Goal: Information Seeking & Learning: Learn about a topic

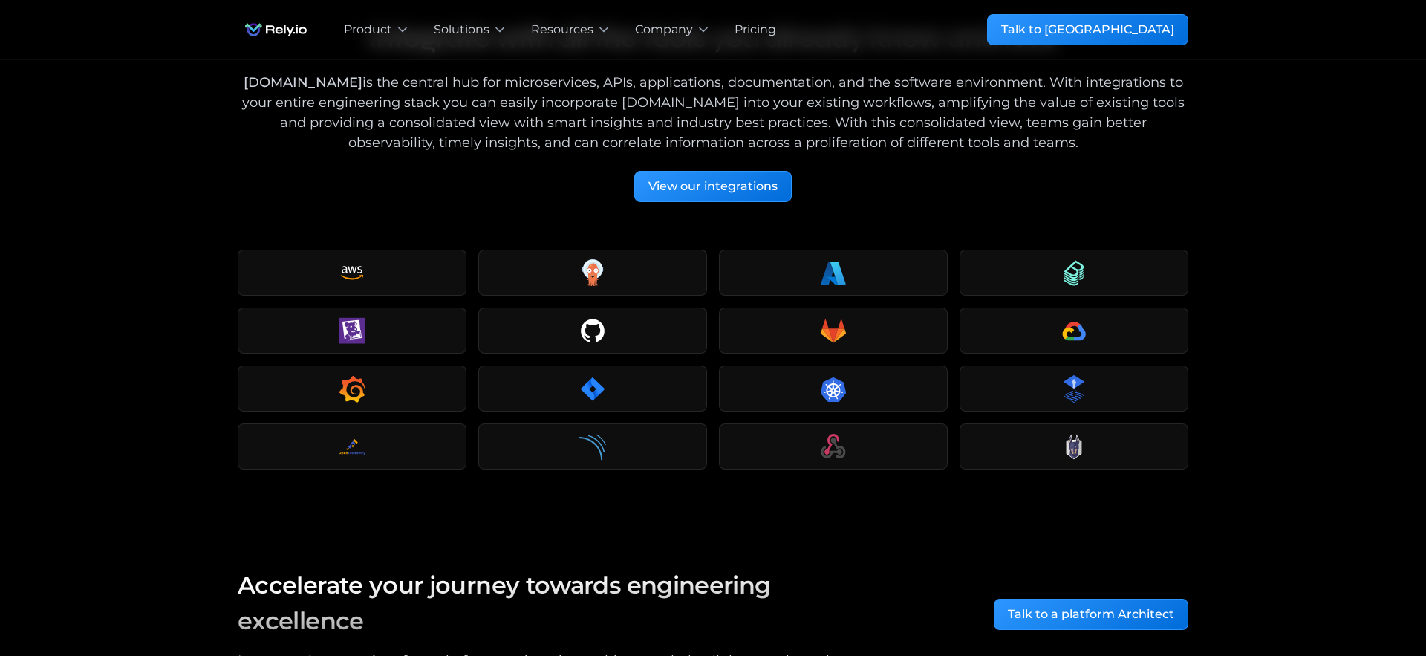
scroll to position [2016, 0]
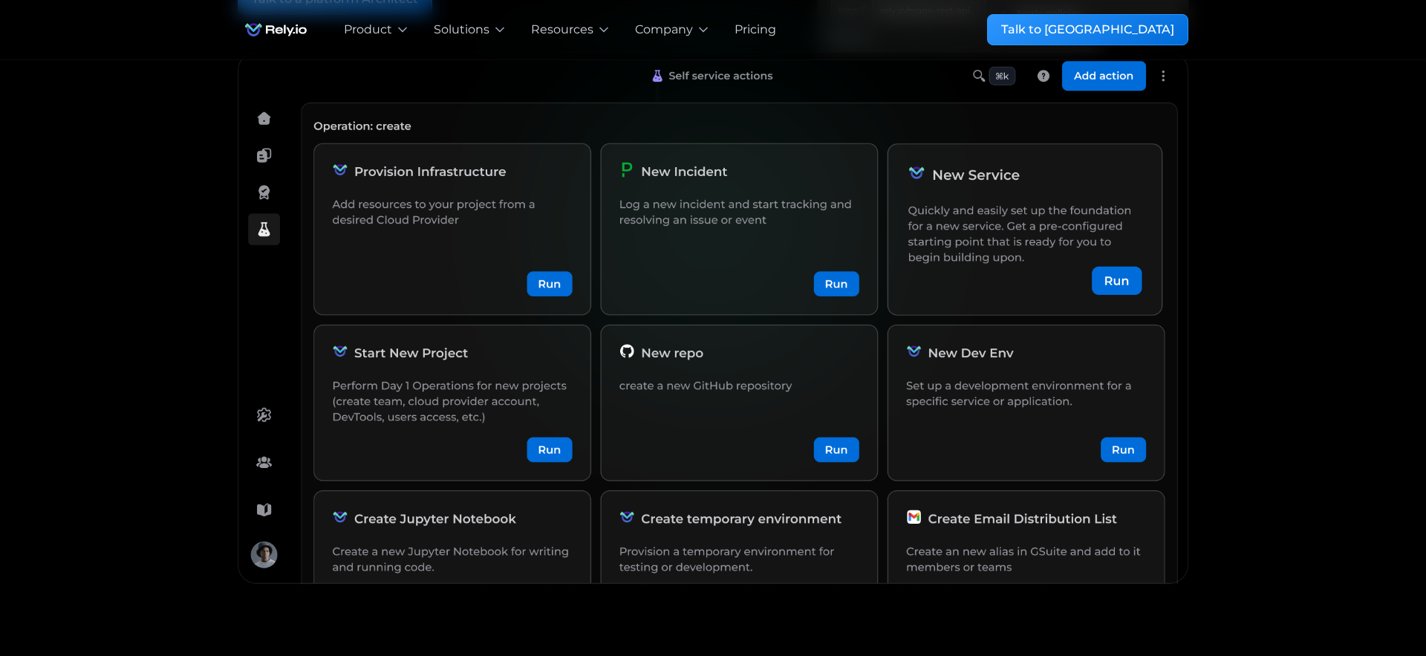
scroll to position [183, 0]
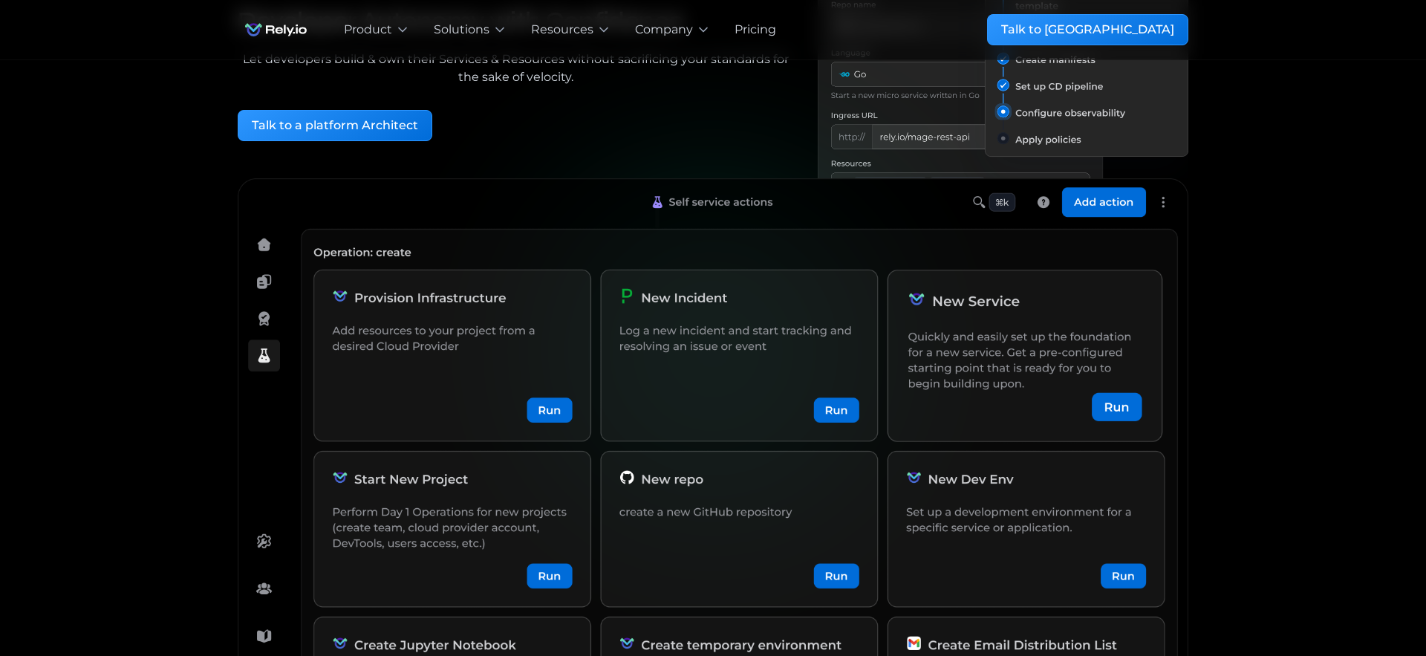
click at [1097, 207] on img at bounding box center [713, 445] width 950 height 535
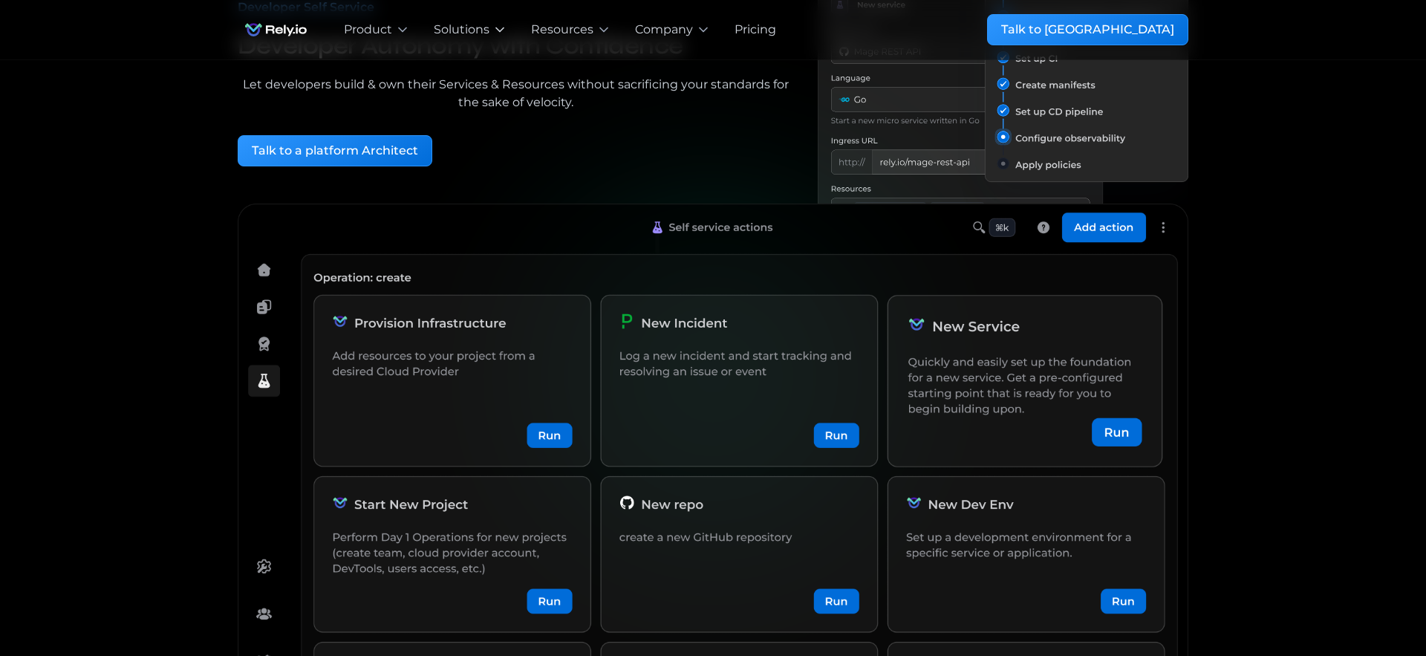
scroll to position [0, 0]
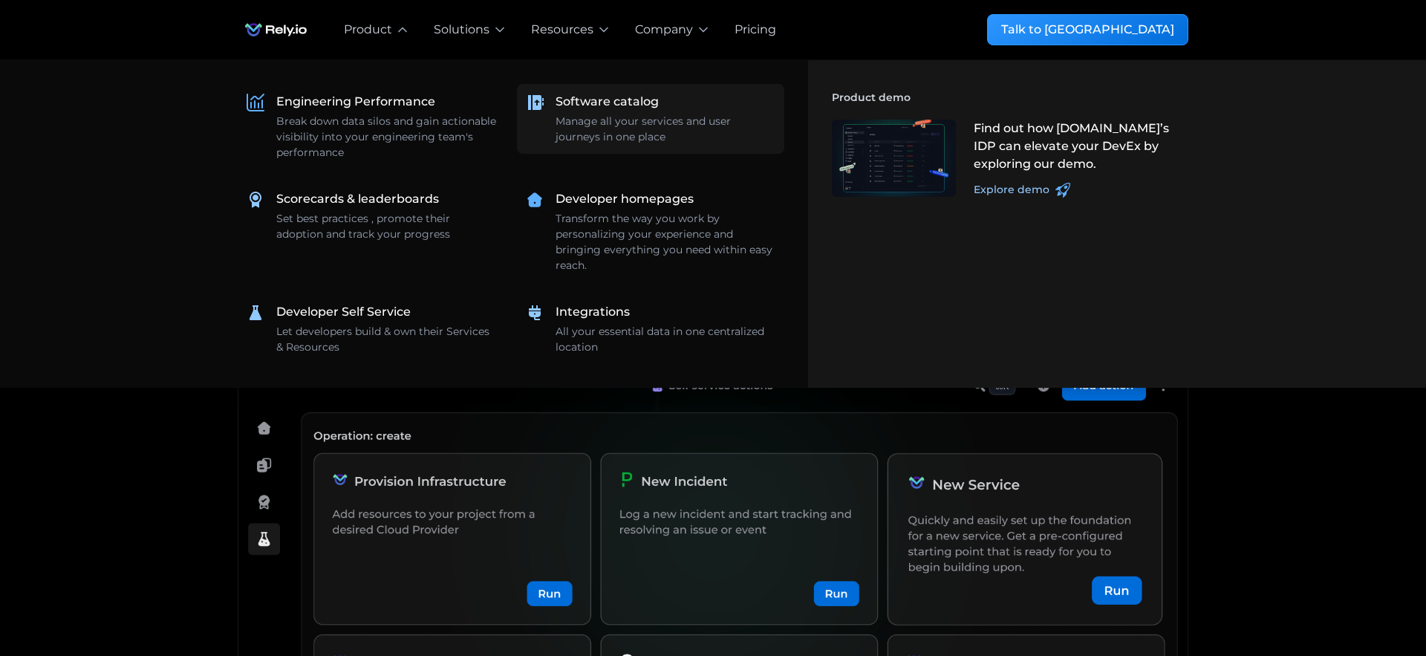
click at [587, 124] on div "Manage all your services and user journeys in one place" at bounding box center [665, 129] width 220 height 31
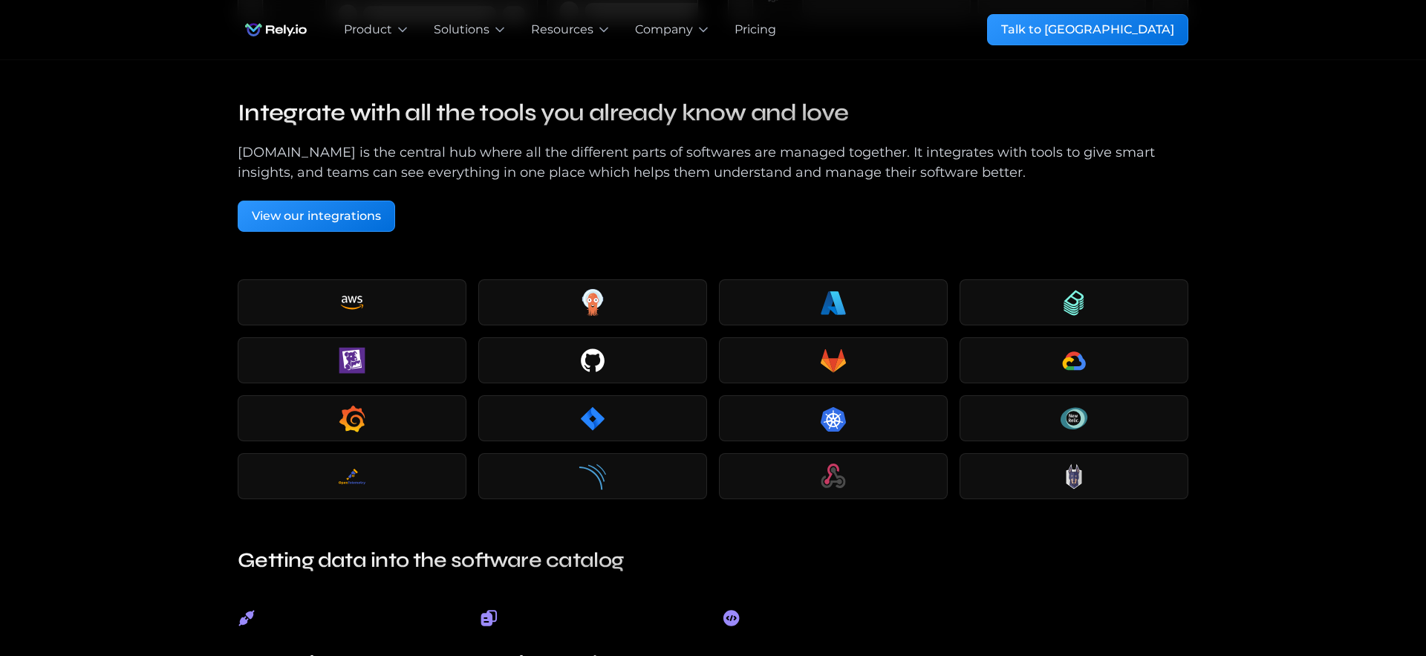
scroll to position [2516, 0]
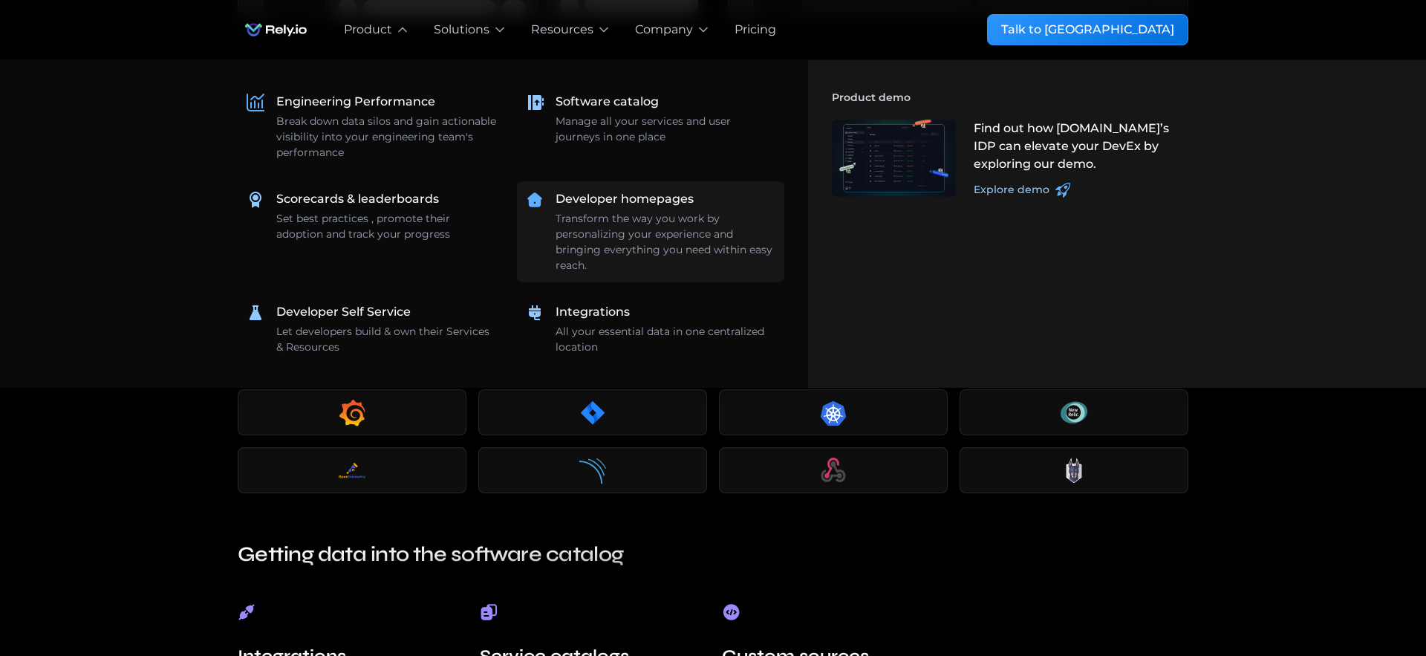
click at [581, 209] on div "Developer homepages Transform the way you work by personalizing your experience…" at bounding box center [665, 231] width 220 height 83
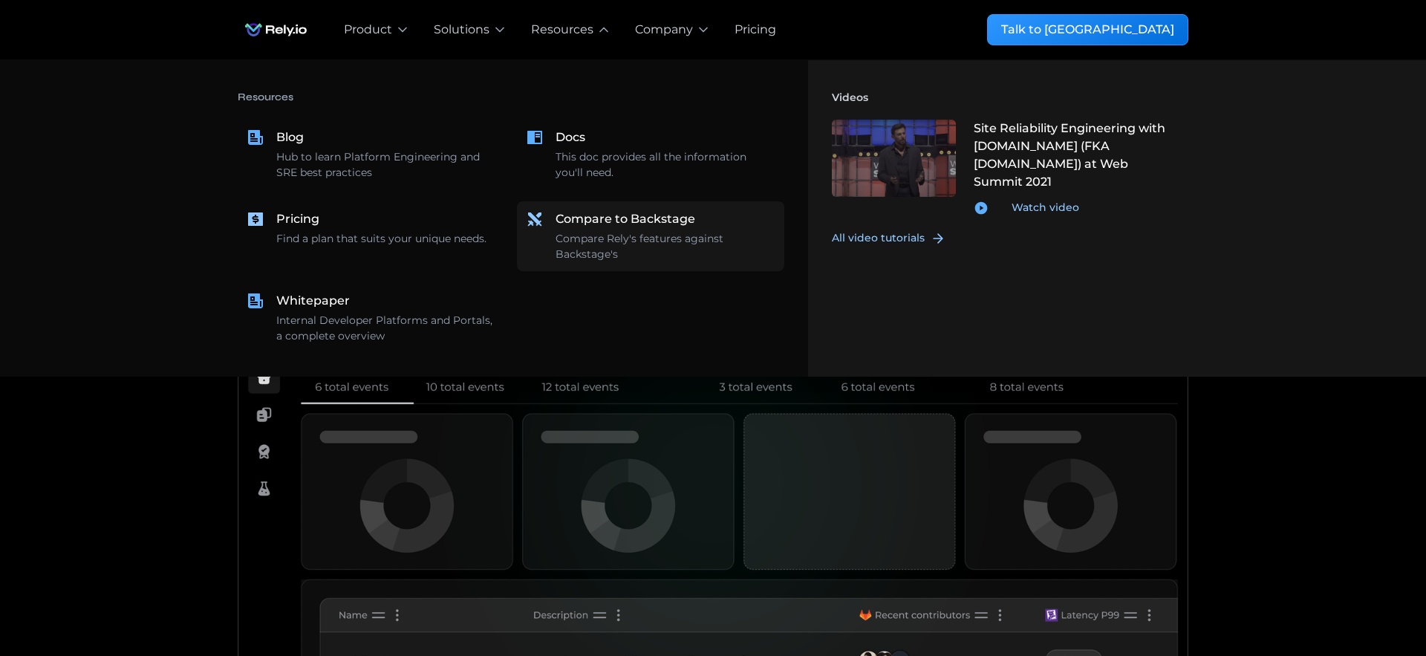
click at [583, 244] on div "Compare Rely's features against Backstage's" at bounding box center [665, 246] width 220 height 31
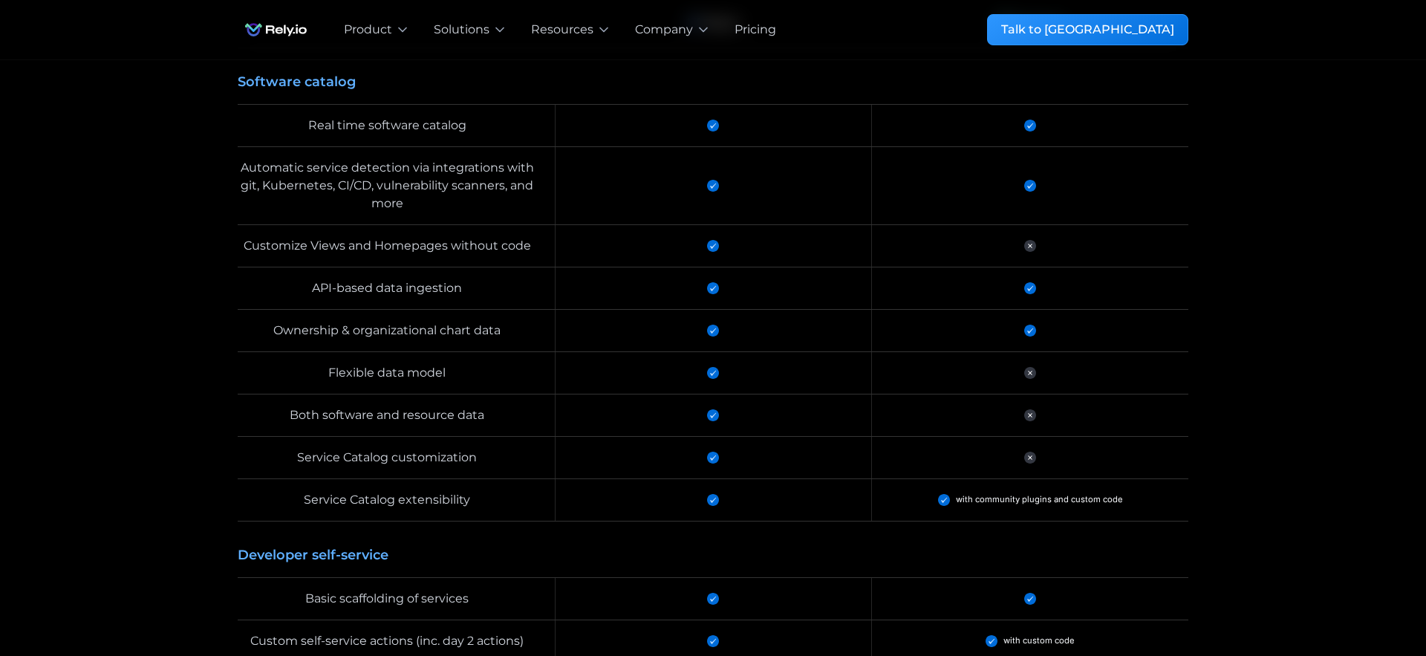
scroll to position [1525, 0]
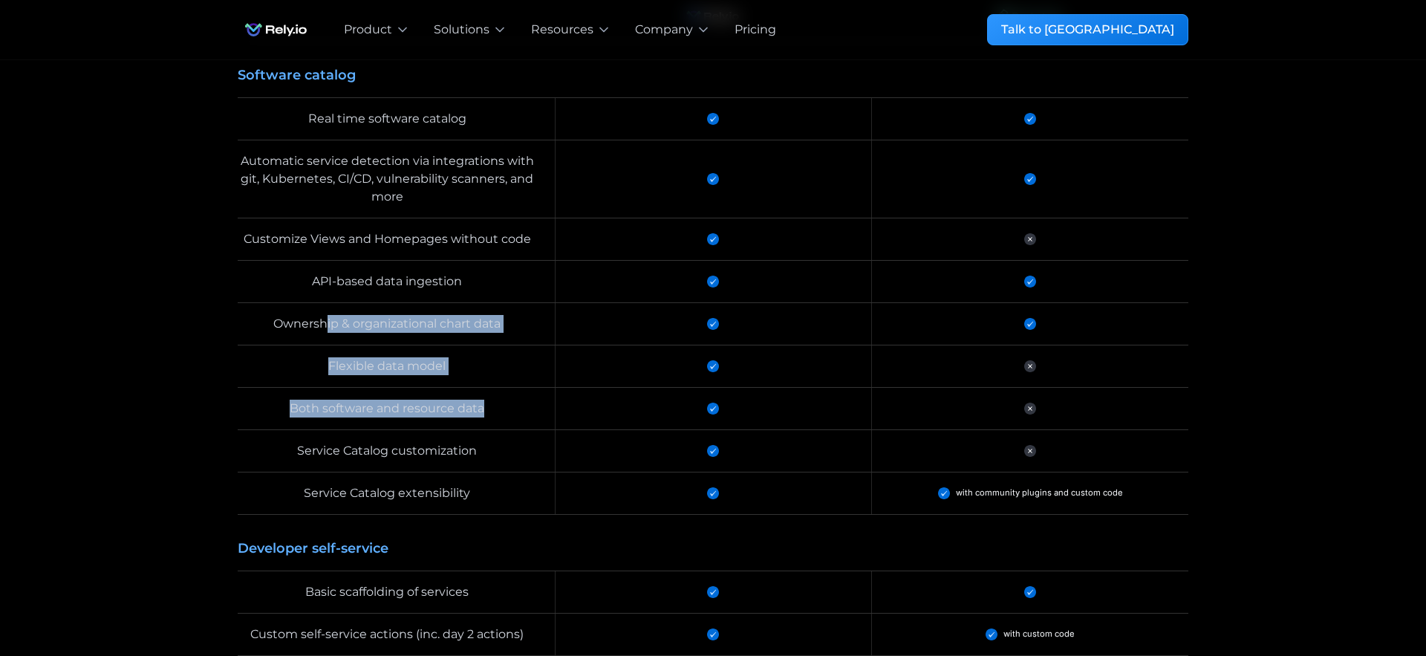
drag, startPoint x: 488, startPoint y: 409, endPoint x: 324, endPoint y: 320, distance: 186.1
click at [408, 350] on div "Flexible data model" at bounding box center [396, 366] width 317 height 42
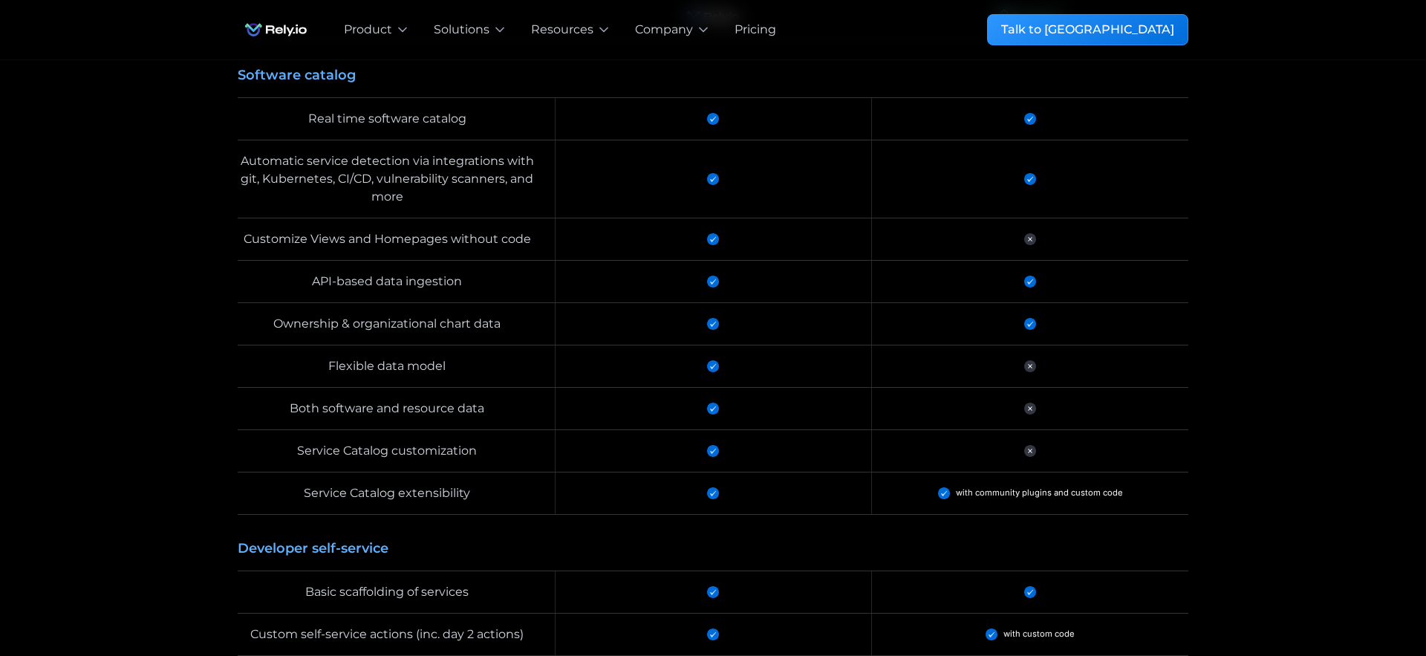
click at [408, 368] on div "Flexible data model" at bounding box center [387, 366] width 299 height 18
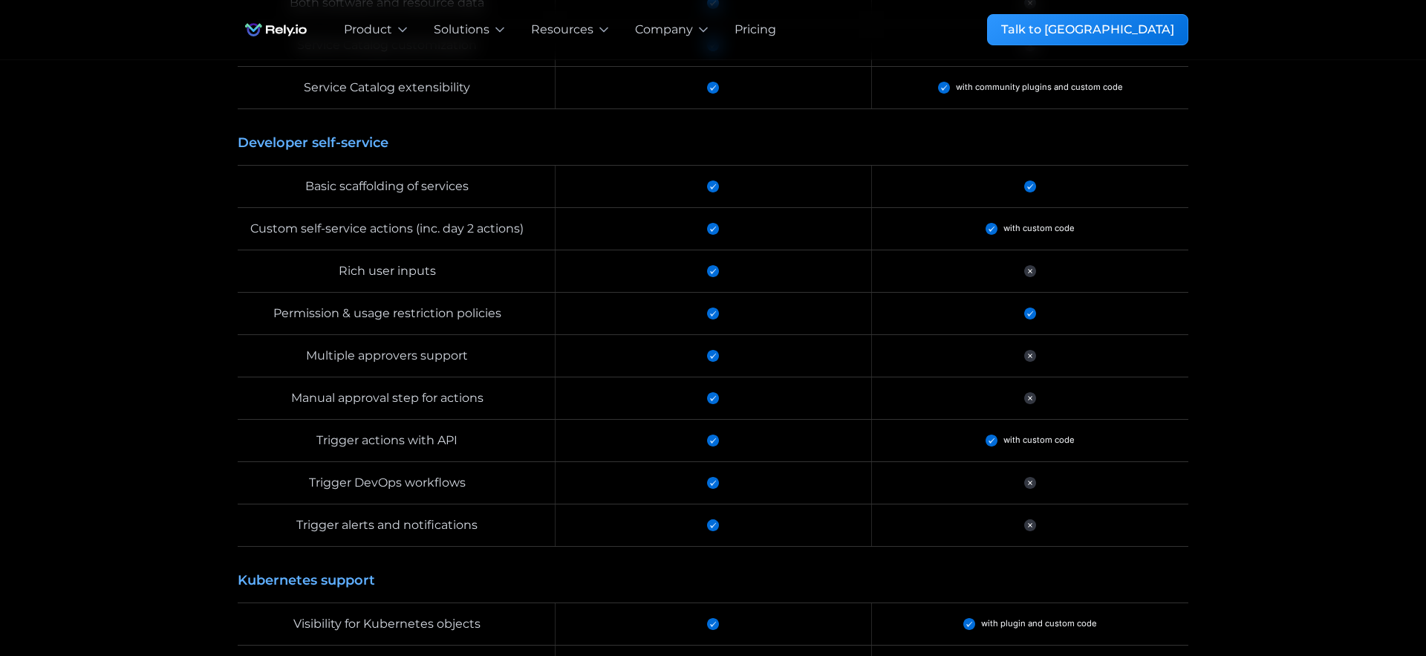
scroll to position [1930, 0]
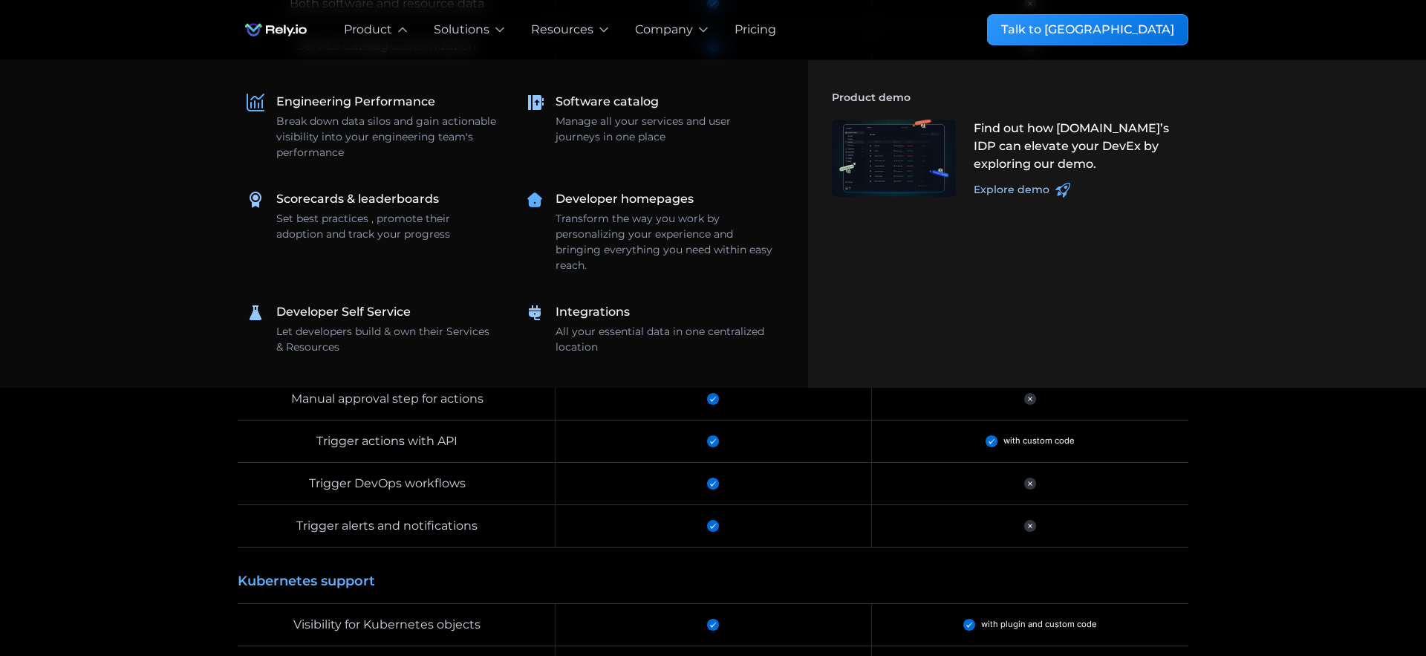
click at [514, 477] on div "Trigger DevOps workflows" at bounding box center [387, 483] width 299 height 18
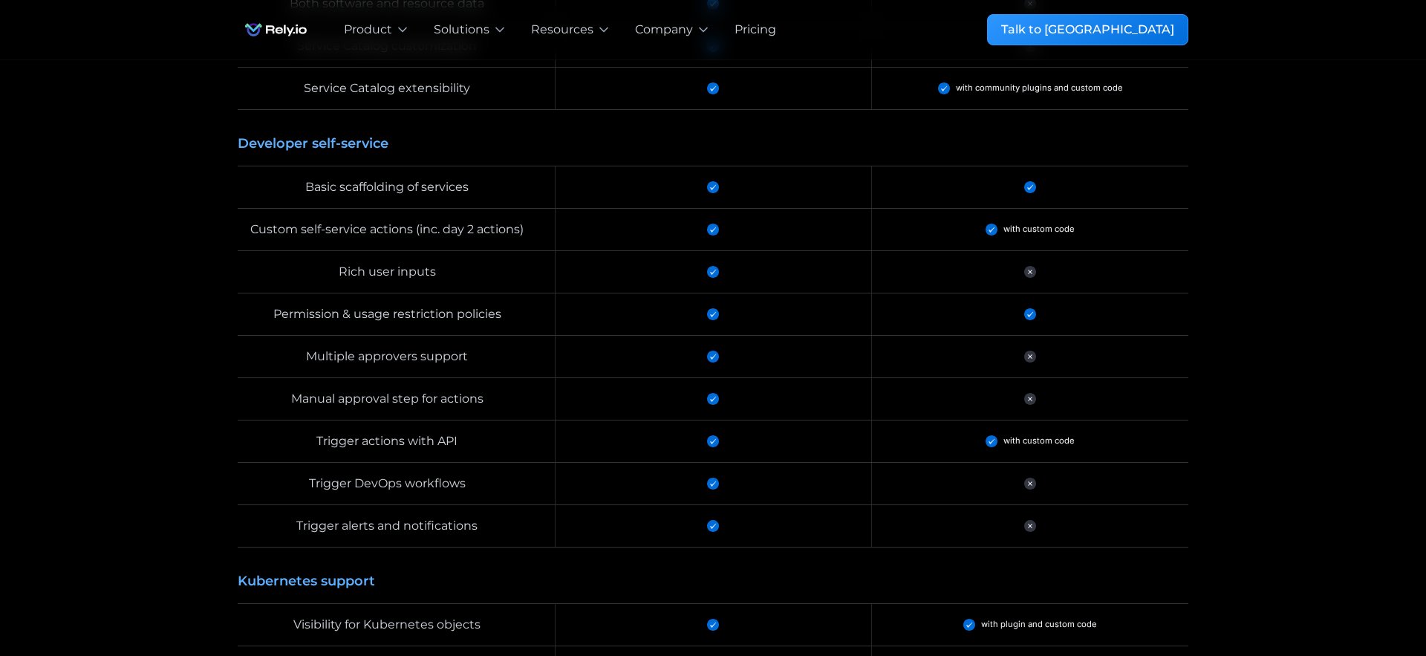
scroll to position [1929, 0]
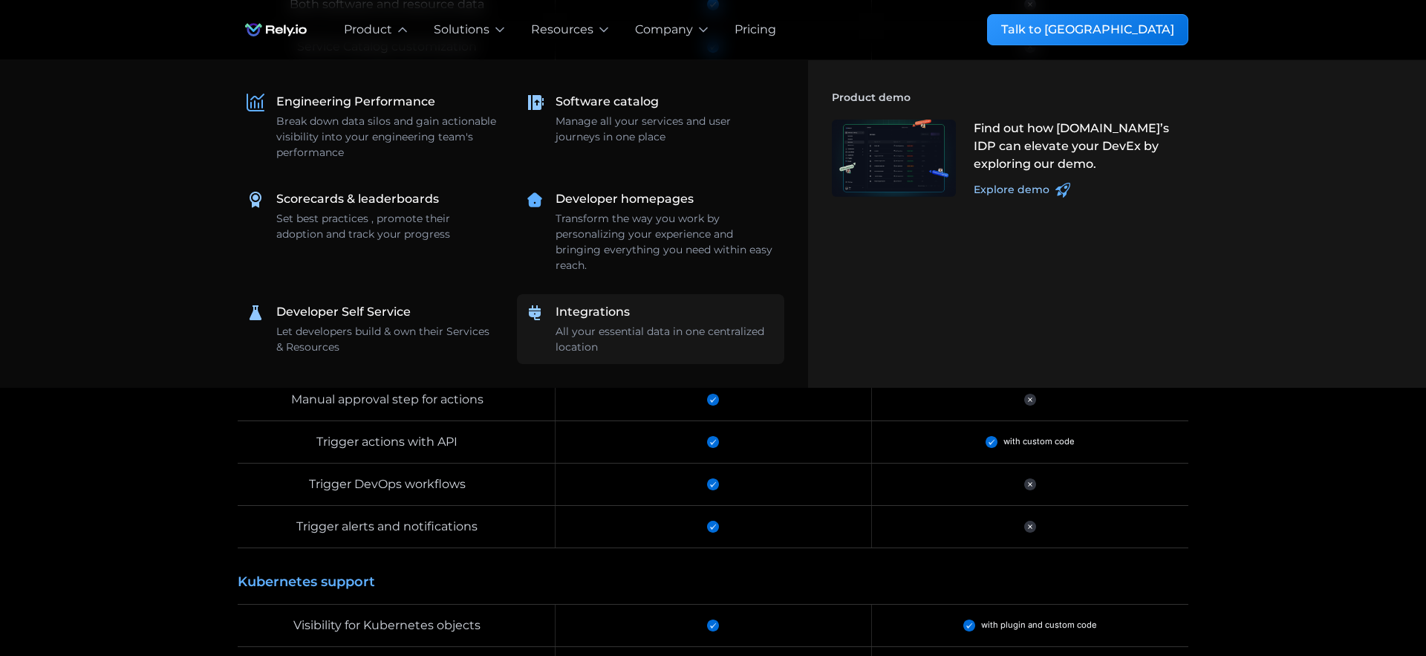
click at [568, 318] on div "Integrations" at bounding box center [592, 312] width 74 height 18
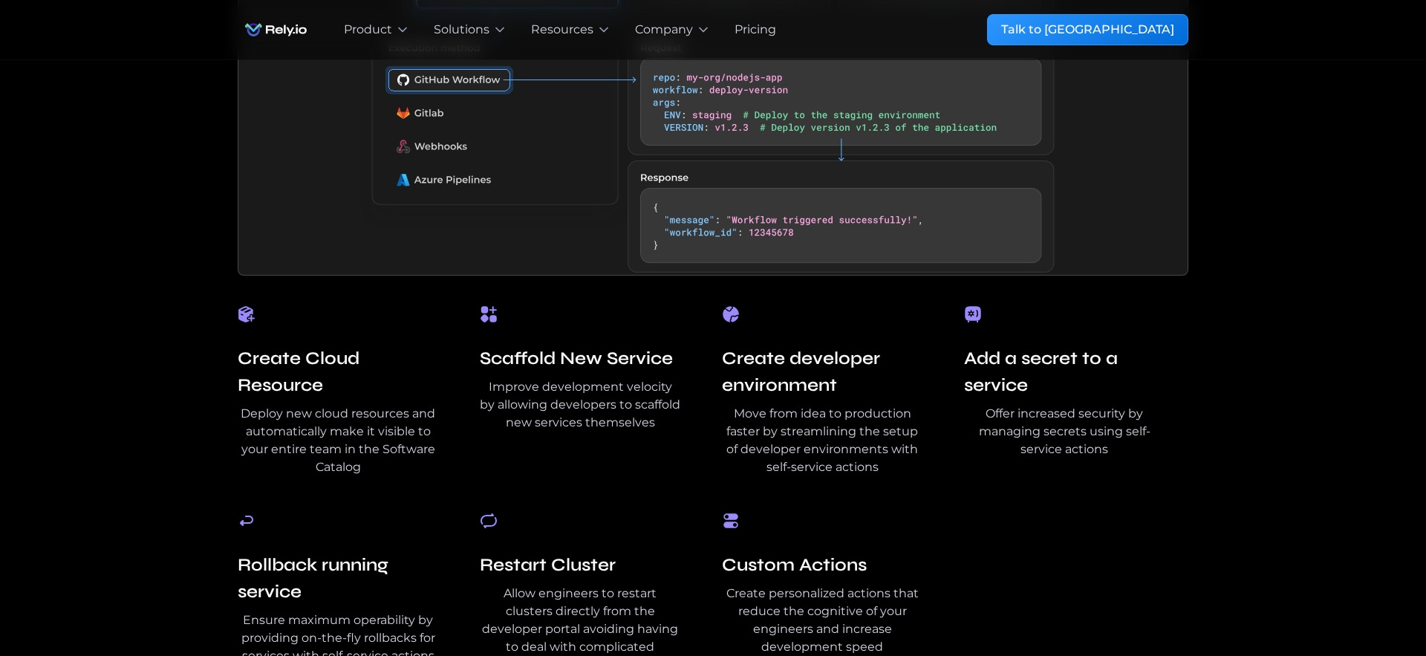
scroll to position [2750, 0]
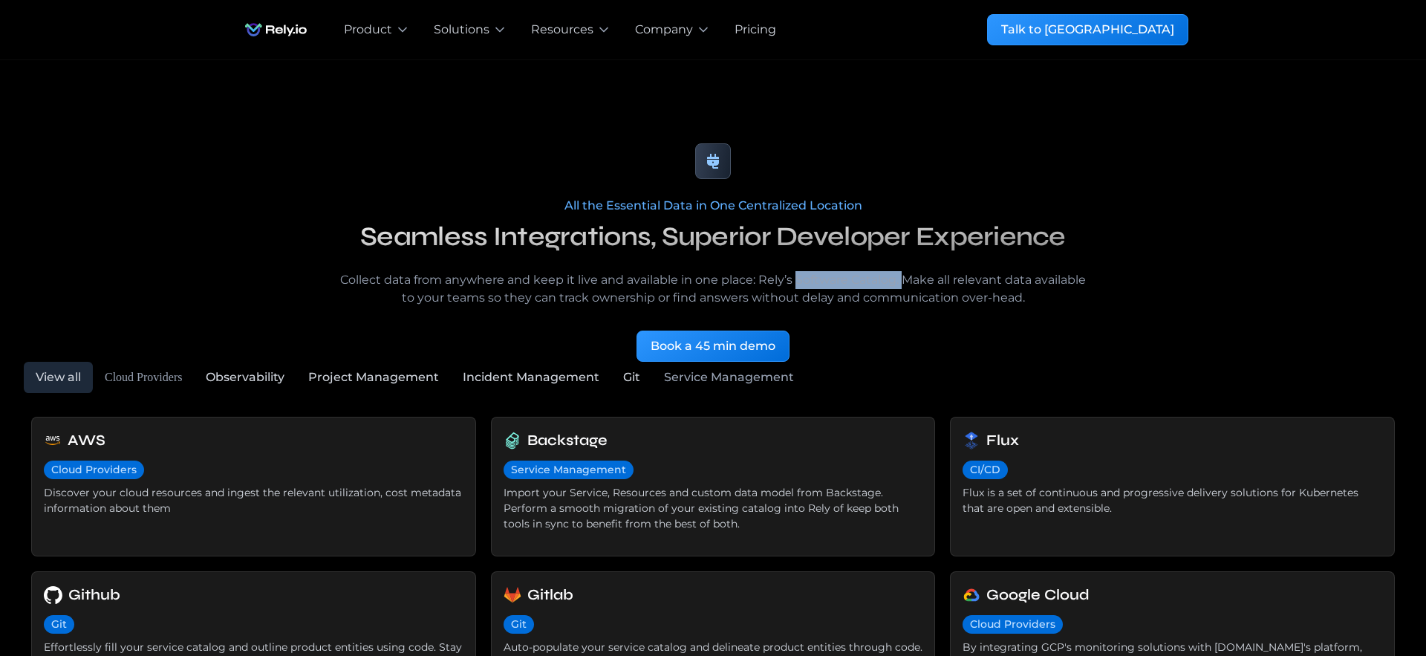
drag, startPoint x: 797, startPoint y: 281, endPoint x: 904, endPoint y: 284, distance: 107.7
click at [904, 284] on p "Collect data from anywhere and keep it live and available in one place: Rely’s …" at bounding box center [713, 289] width 760 height 36
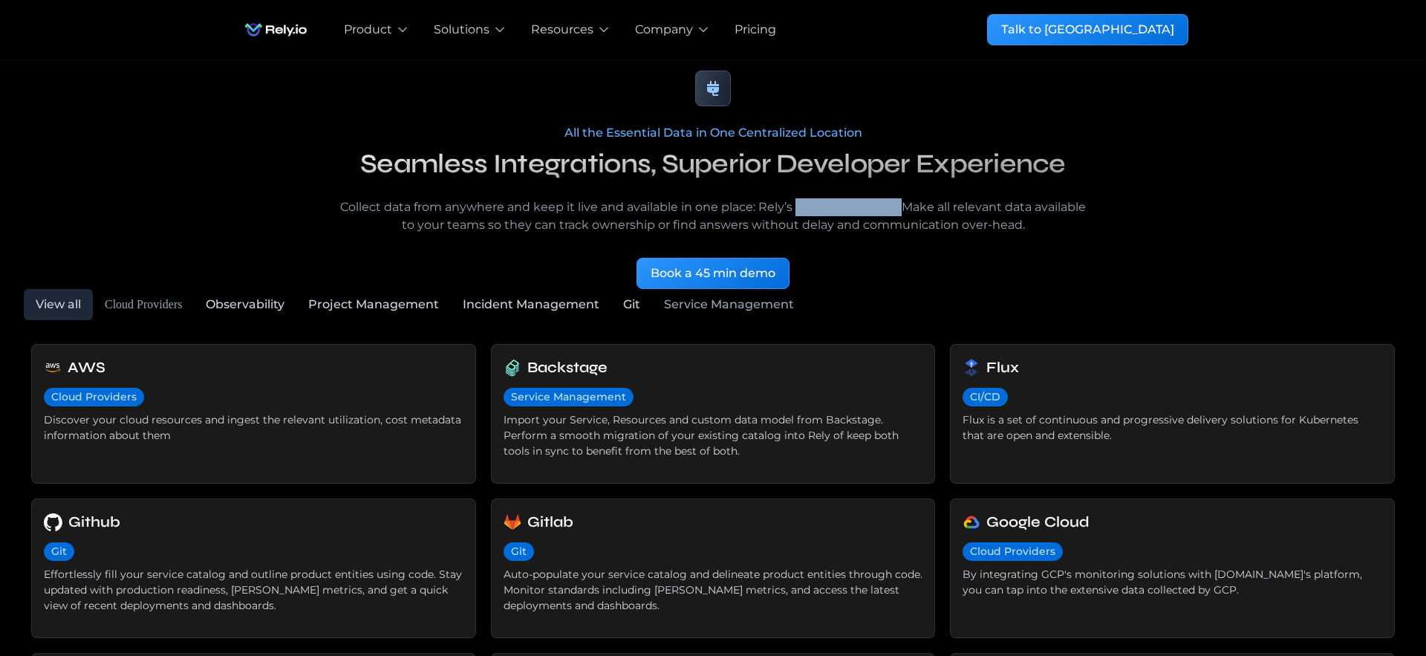
scroll to position [75, 0]
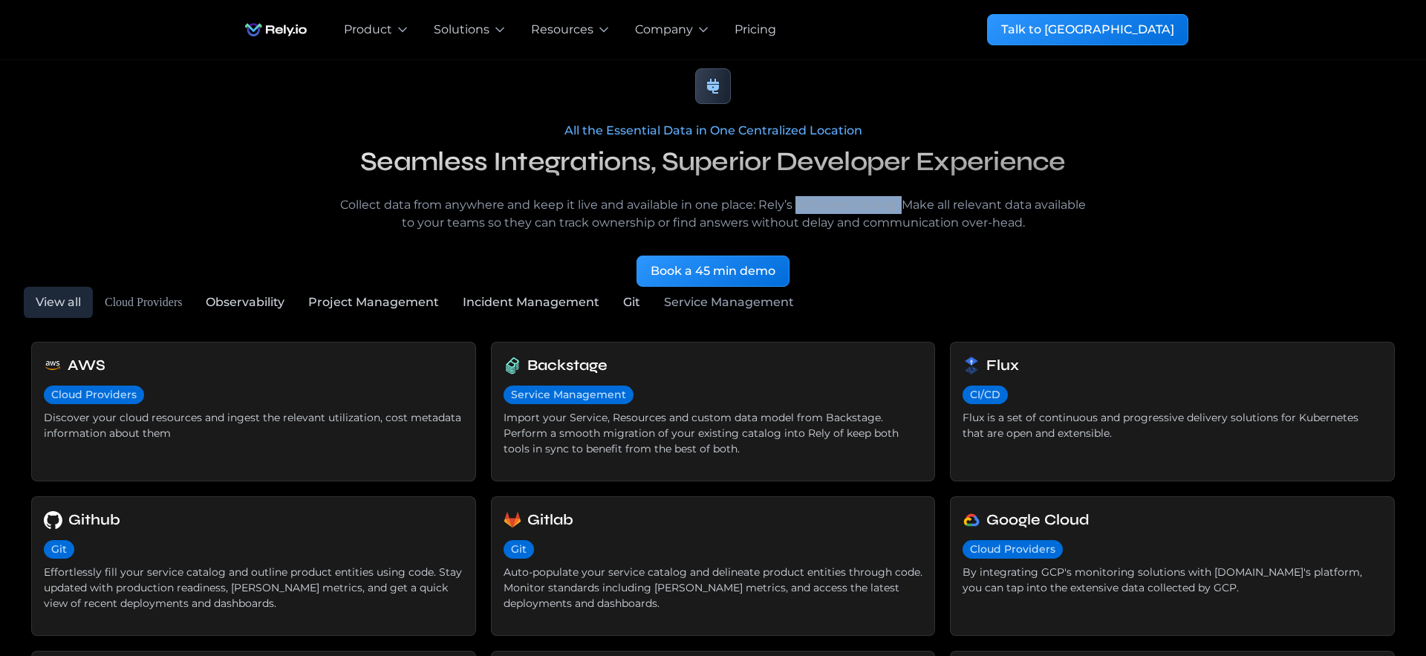
click at [764, 31] on div "Pricing" at bounding box center [755, 30] width 42 height 18
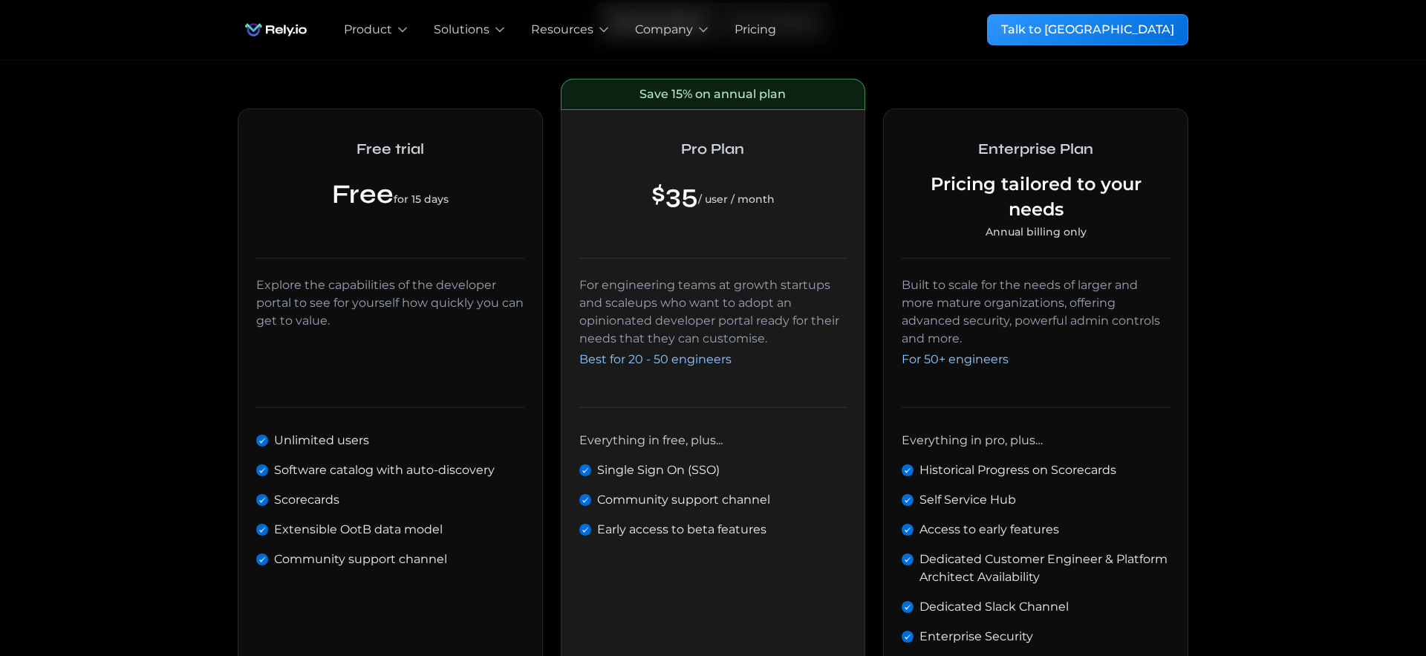
scroll to position [334, 0]
